Goal: Navigation & Orientation: Find specific page/section

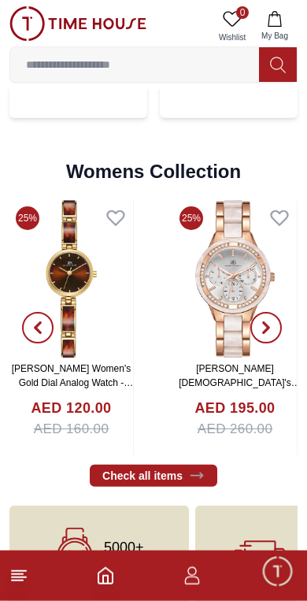
scroll to position [3417, 0]
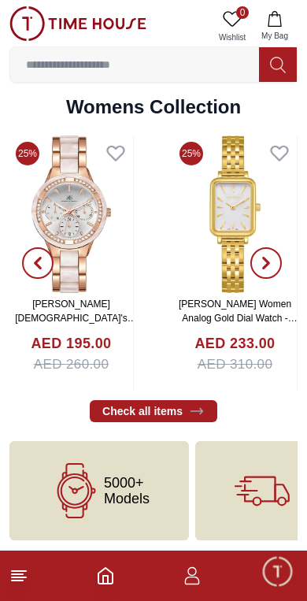
click at [190, 417] on link "Check all items" at bounding box center [154, 411] width 128 height 22
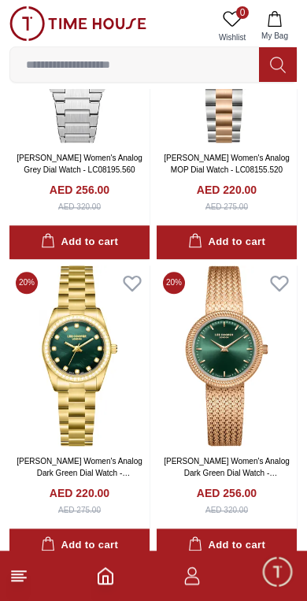
scroll to position [2627, 0]
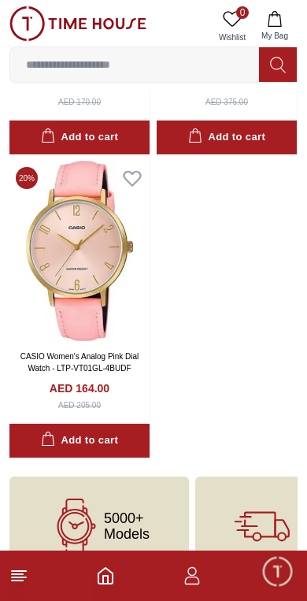
scroll to position [8809, 0]
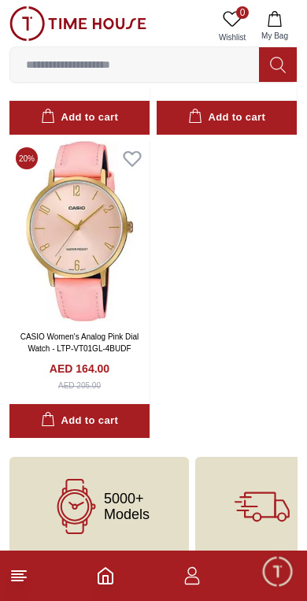
click at [17, 23] on img at bounding box center [77, 23] width 137 height 35
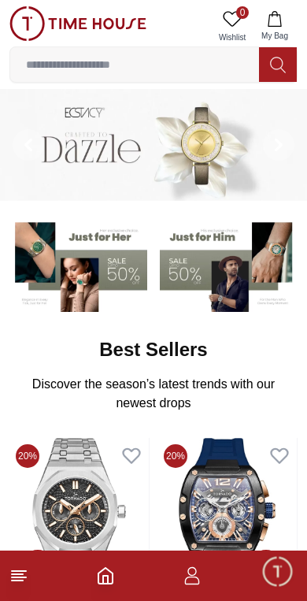
click at [154, 59] on input at bounding box center [134, 65] width 249 height 32
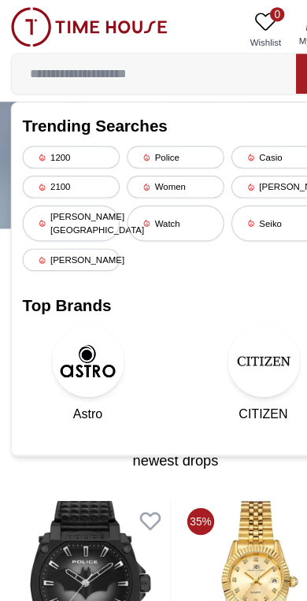
click at [167, 256] on h2 "Top Brands" at bounding box center [154, 267] width 268 height 22
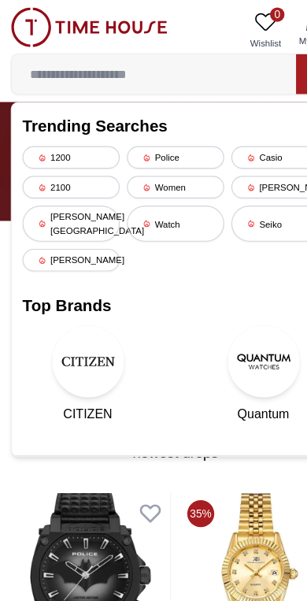
scroll to position [7, 0]
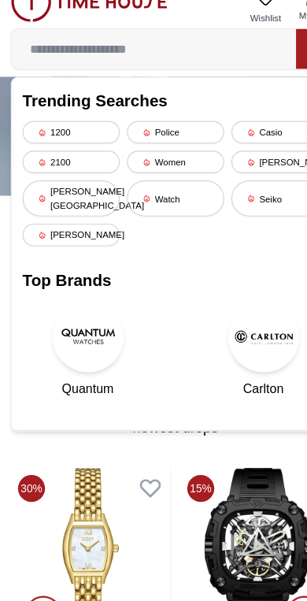
click at [84, 289] on img at bounding box center [77, 315] width 63 height 63
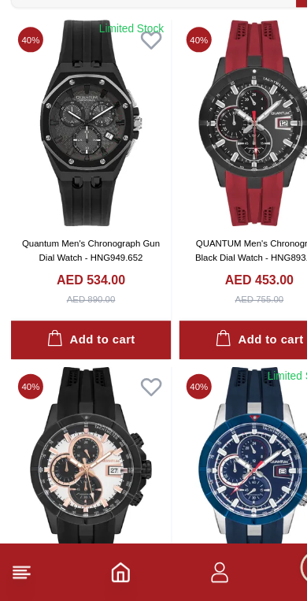
scroll to position [1976, 0]
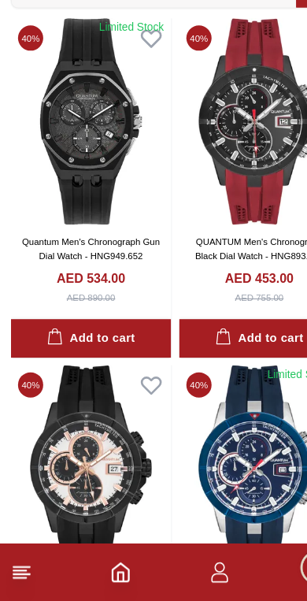
click at [21, 566] on icon at bounding box center [18, 575] width 19 height 19
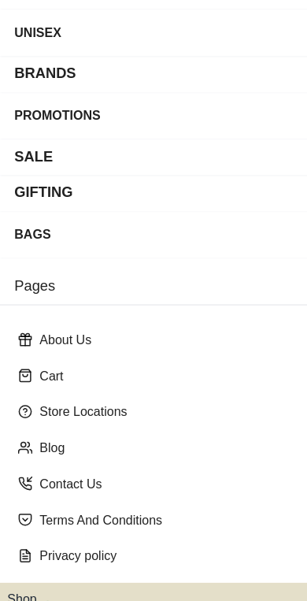
scroll to position [175, 0]
click at [130, 365] on p "Store Locations" at bounding box center [160, 360] width 250 height 16
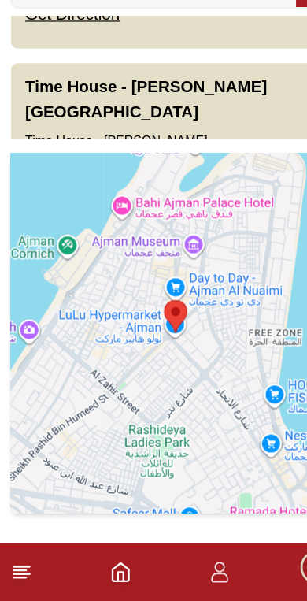
scroll to position [419, 0]
